Goal: Contribute content: Contribute content

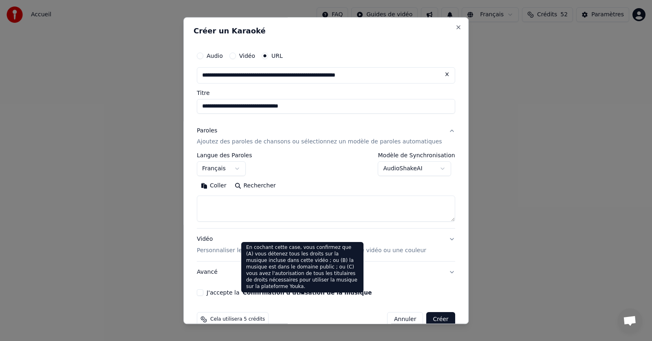
select select "**"
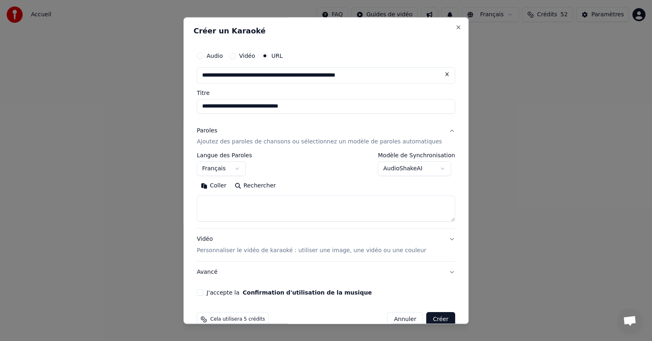
click at [226, 186] on button "Coller" at bounding box center [214, 186] width 34 height 13
click at [203, 292] on button "J'accepte la Confirmation d'utilisation de la musique" at bounding box center [200, 293] width 7 height 7
click at [427, 320] on button "Créer" at bounding box center [441, 320] width 29 height 15
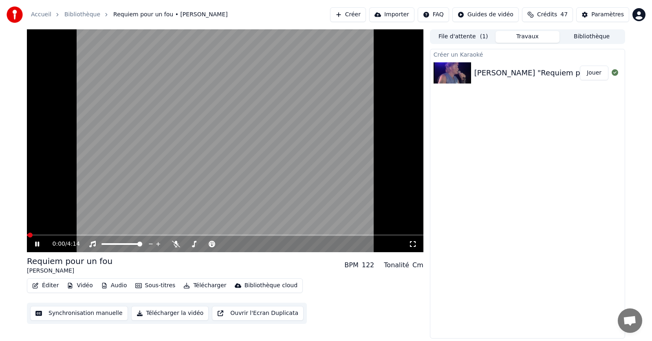
click at [35, 241] on icon at bounding box center [42, 244] width 19 height 7
click at [175, 244] on icon at bounding box center [176, 244] width 8 height 7
click at [27, 235] on span at bounding box center [29, 235] width 5 height 5
click at [35, 243] on icon at bounding box center [37, 244] width 5 height 6
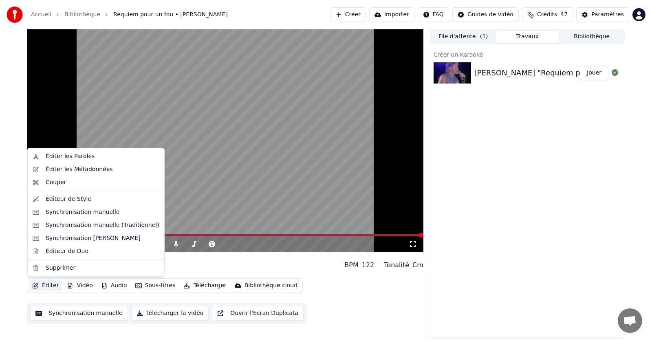
click at [51, 285] on button "Éditer" at bounding box center [45, 285] width 33 height 11
click at [58, 158] on div "Éditer les Paroles" at bounding box center [70, 156] width 49 height 8
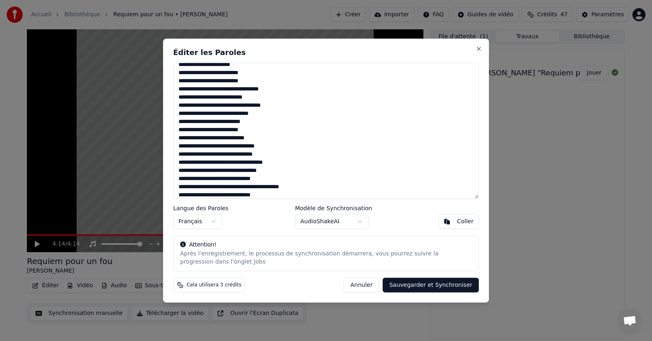
scroll to position [41, 0]
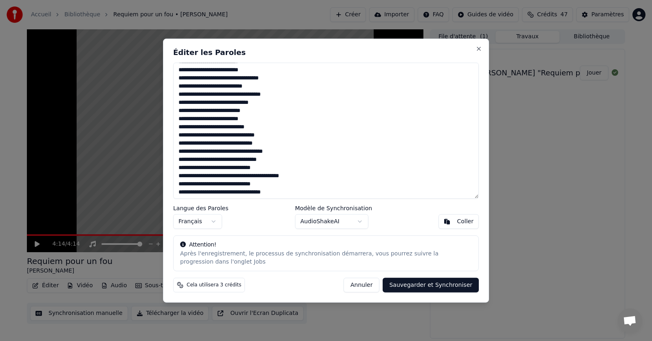
drag, startPoint x: 266, startPoint y: 169, endPoint x: 253, endPoint y: 172, distance: 13.0
click at [253, 172] on textarea at bounding box center [326, 130] width 306 height 137
click at [270, 137] on textarea at bounding box center [326, 130] width 306 height 137
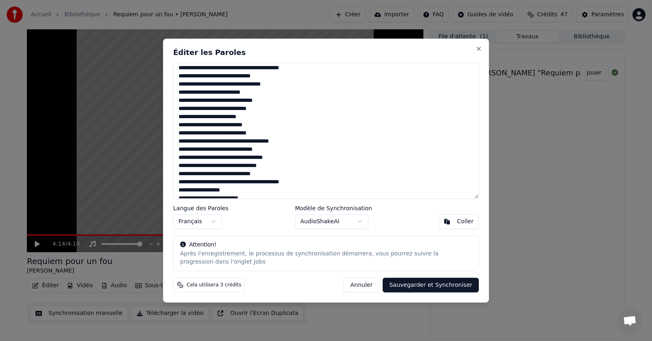
scroll to position [163, 0]
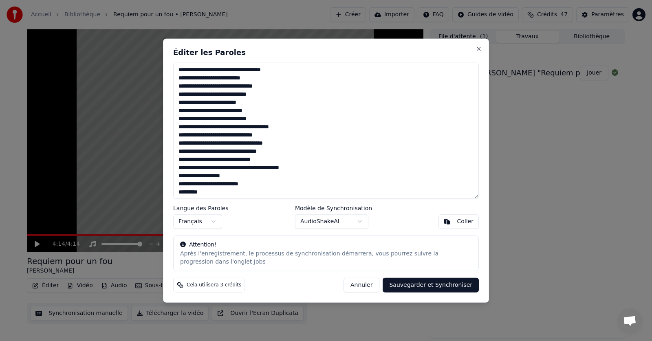
drag, startPoint x: 265, startPoint y: 161, endPoint x: 254, endPoint y: 163, distance: 12.0
click at [254, 163] on textarea at bounding box center [326, 130] width 306 height 137
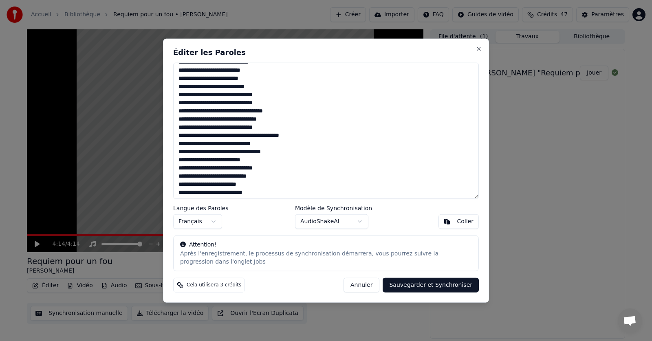
scroll to position [82, 0]
click at [248, 143] on textarea at bounding box center [326, 130] width 306 height 137
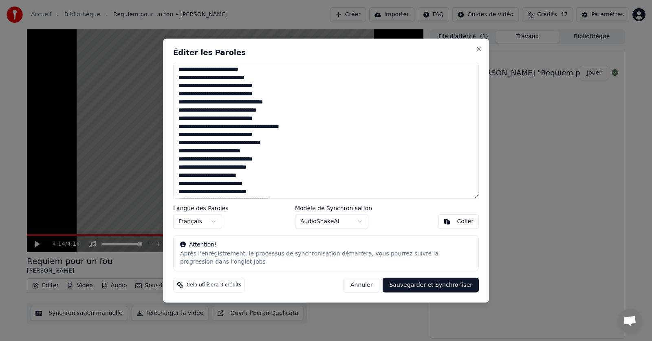
scroll to position [0, 0]
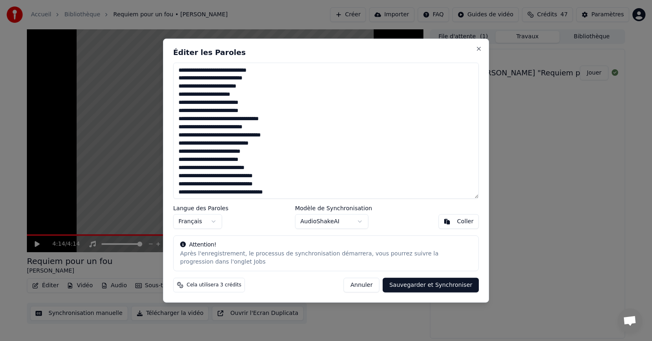
type textarea "**********"
click at [427, 285] on button "Sauvegarder et Synchroniser" at bounding box center [431, 285] width 96 height 15
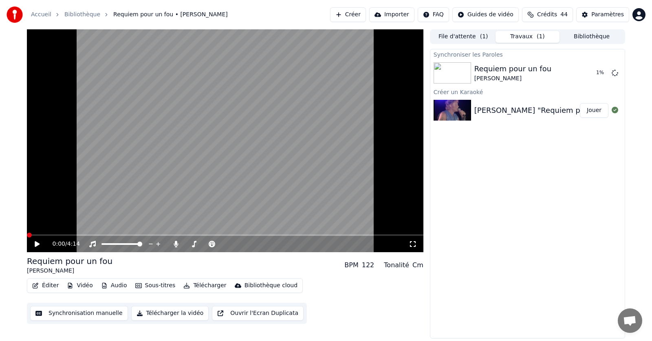
click at [27, 235] on span at bounding box center [29, 235] width 5 height 5
click at [35, 244] on icon at bounding box center [42, 244] width 19 height 7
click at [27, 235] on span at bounding box center [29, 235] width 5 height 5
click at [33, 243] on div "0:00 / 4:14" at bounding box center [225, 244] width 390 height 8
click at [35, 243] on icon at bounding box center [37, 244] width 5 height 6
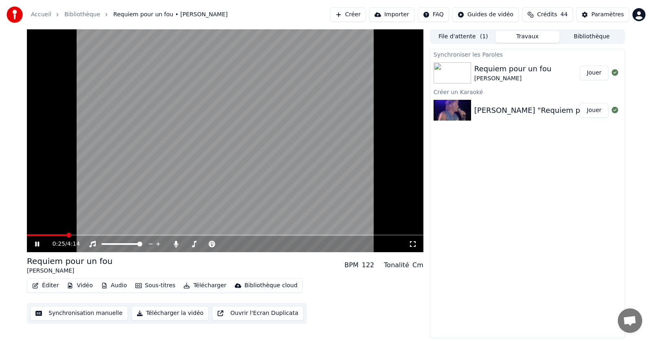
click at [37, 242] on icon at bounding box center [42, 244] width 19 height 7
click at [38, 243] on icon at bounding box center [42, 244] width 19 height 7
drag, startPoint x: 34, startPoint y: 243, endPoint x: 39, endPoint y: 243, distance: 4.9
click at [34, 243] on icon at bounding box center [42, 244] width 19 height 7
click at [130, 234] on span at bounding box center [132, 235] width 5 height 5
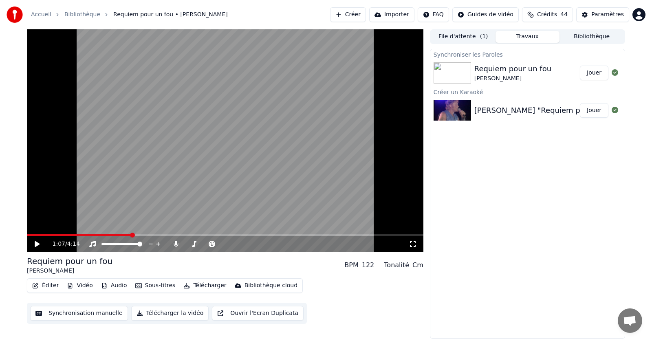
click at [34, 242] on icon at bounding box center [42, 244] width 19 height 7
click at [34, 243] on icon at bounding box center [42, 244] width 19 height 7
click at [36, 243] on icon at bounding box center [37, 244] width 4 height 5
click at [217, 236] on span at bounding box center [216, 235] width 5 height 5
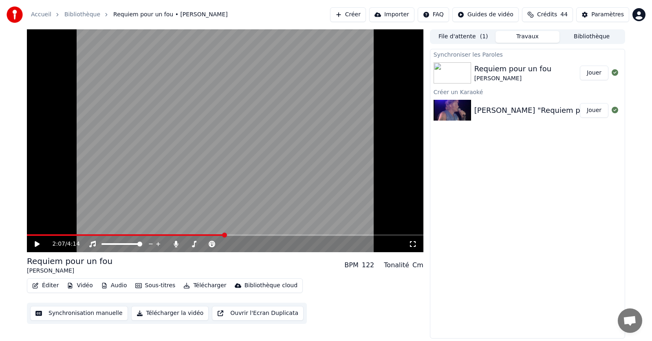
click at [224, 236] on span at bounding box center [224, 235] width 5 height 5
click at [230, 236] on span at bounding box center [229, 235] width 5 height 5
click at [34, 245] on icon at bounding box center [42, 244] width 19 height 7
click at [41, 245] on icon at bounding box center [42, 244] width 19 height 7
click at [27, 238] on span at bounding box center [29, 235] width 5 height 5
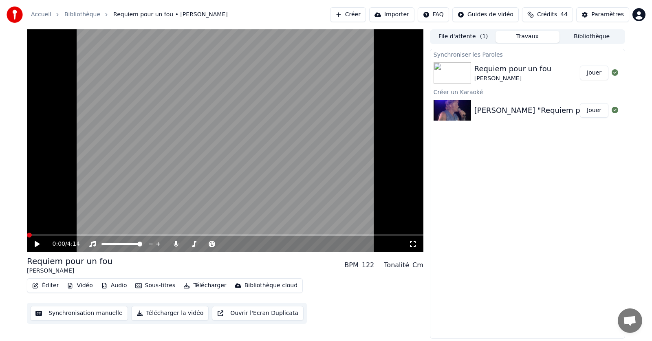
click at [35, 244] on icon at bounding box center [42, 244] width 19 height 7
click at [39, 243] on icon at bounding box center [37, 244] width 4 height 5
click at [69, 234] on span at bounding box center [70, 235] width 5 height 5
click at [62, 234] on span at bounding box center [63, 235] width 5 height 5
click at [35, 243] on icon at bounding box center [37, 244] width 5 height 6
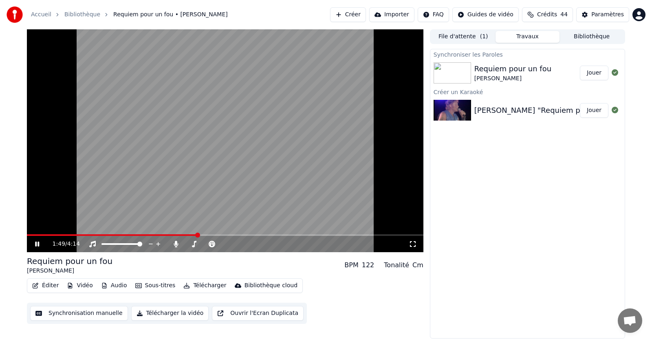
click at [37, 245] on icon at bounding box center [37, 244] width 4 height 5
click at [159, 238] on span at bounding box center [159, 235] width 5 height 5
click at [36, 245] on icon at bounding box center [37, 244] width 5 height 6
click at [39, 243] on icon at bounding box center [37, 244] width 4 height 5
click at [35, 244] on icon at bounding box center [37, 244] width 5 height 6
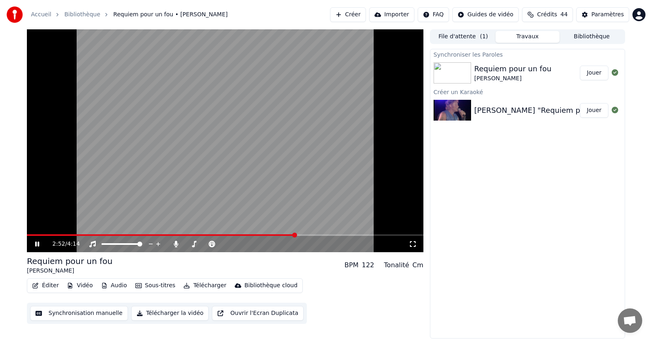
click at [38, 244] on icon at bounding box center [42, 244] width 19 height 7
click at [36, 243] on icon at bounding box center [37, 244] width 5 height 6
click at [36, 243] on icon at bounding box center [37, 244] width 4 height 5
click at [36, 244] on icon at bounding box center [37, 244] width 5 height 6
